Goal: Navigation & Orientation: Find specific page/section

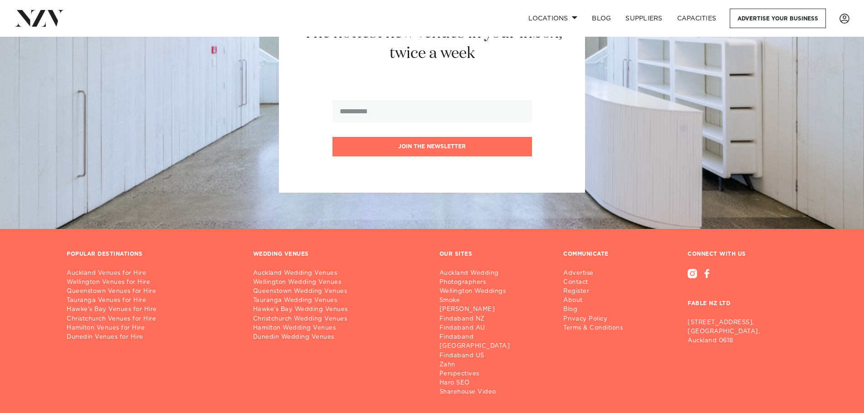
scroll to position [176, 0]
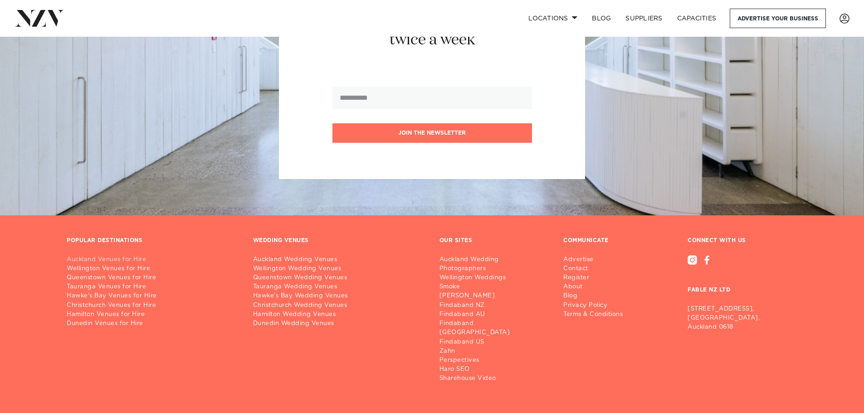
click at [134, 259] on link "Auckland Venues for Hire" at bounding box center [153, 259] width 172 height 9
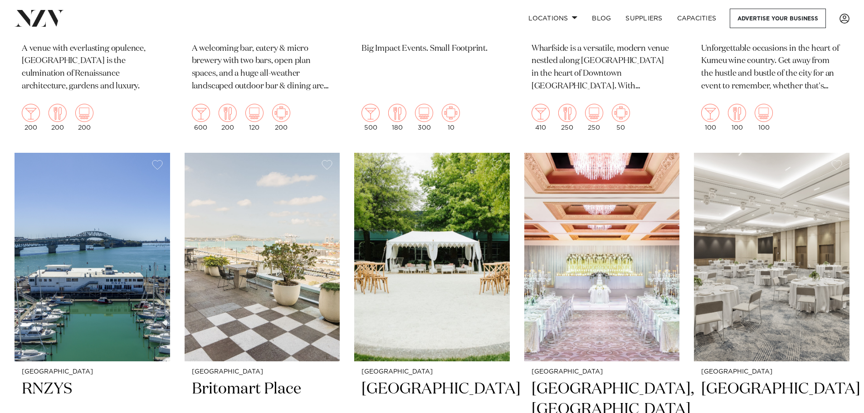
scroll to position [664, 0]
